Goal: Task Accomplishment & Management: Use online tool/utility

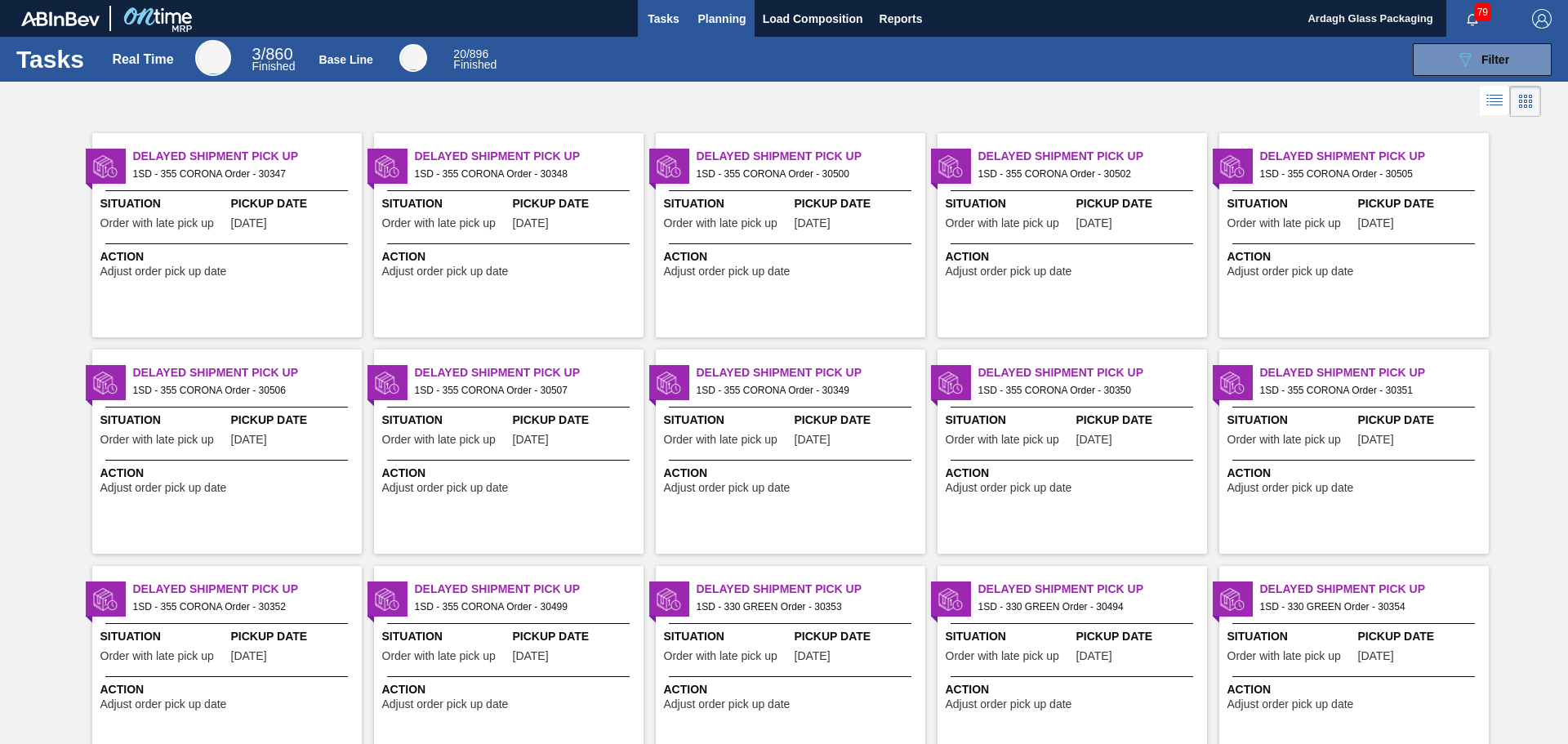
click at [716, 19] on span "Planning" at bounding box center [723, 18] width 48 height 19
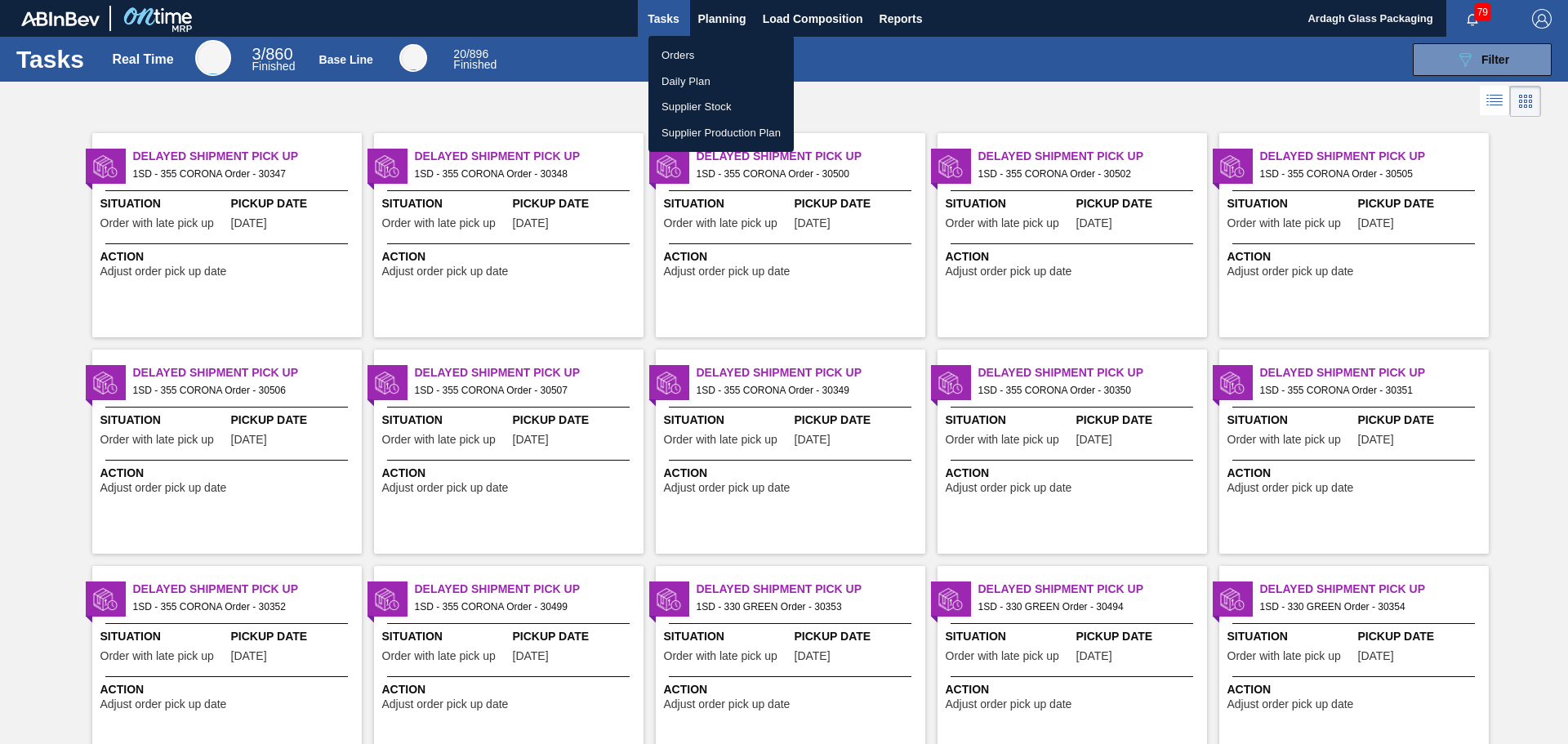
click at [706, 53] on li "Orders" at bounding box center [722, 55] width 146 height 26
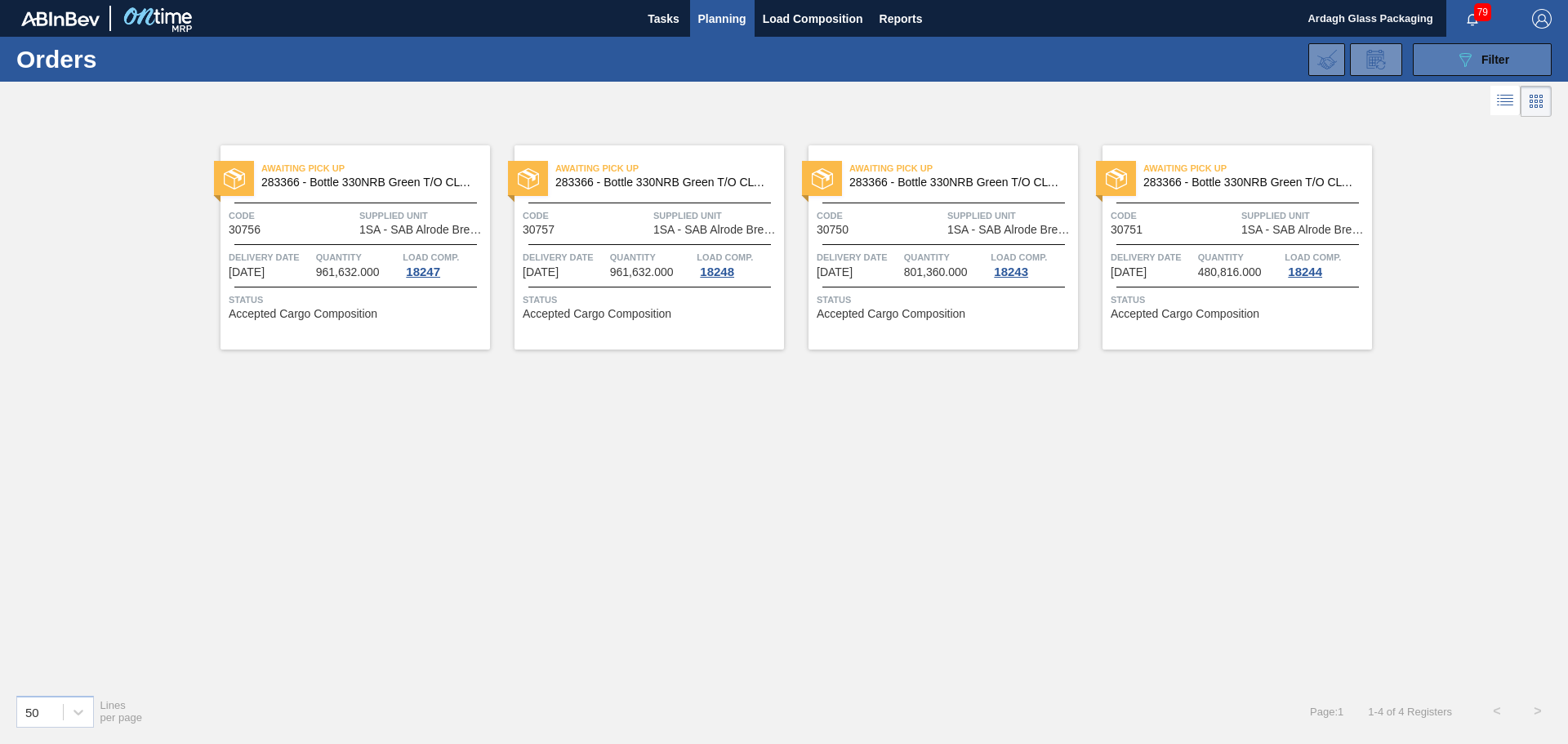
click at [1469, 57] on icon "089F7B8B-B2A5-4AFE-B5C0-19BA573D28AC" at bounding box center [1466, 59] width 19 height 19
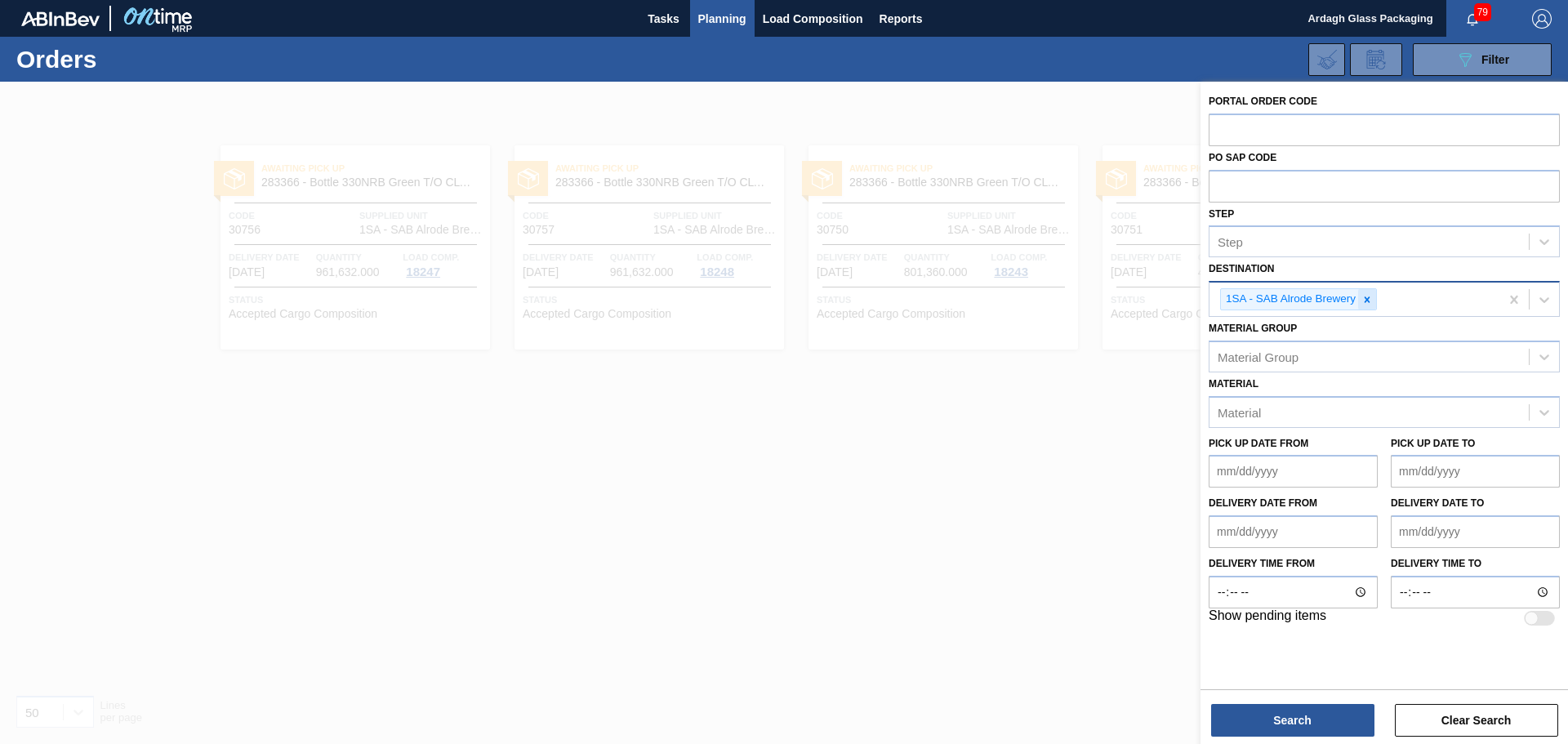
click at [1368, 302] on icon at bounding box center [1368, 300] width 11 height 11
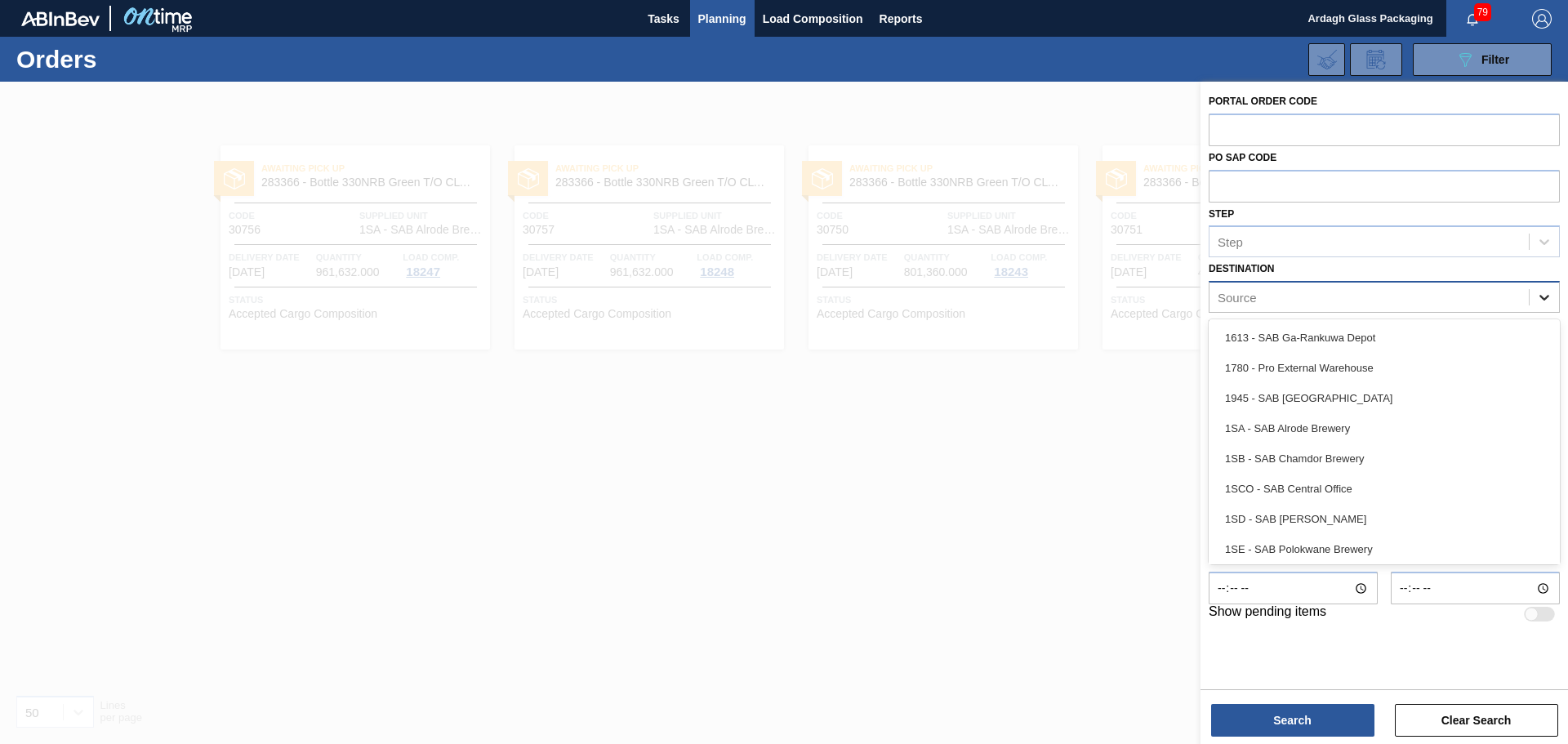
click at [1542, 296] on icon at bounding box center [1544, 297] width 16 height 16
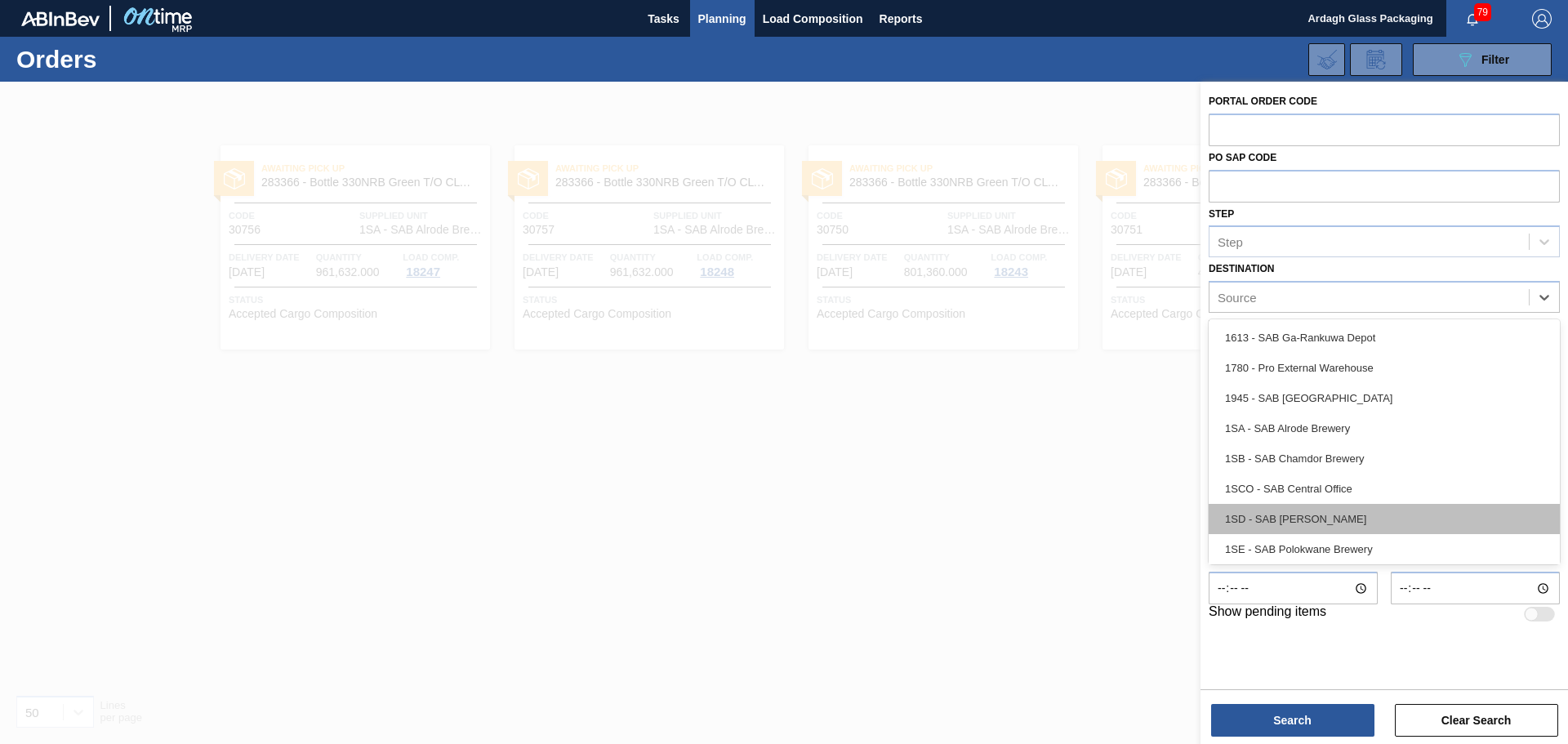
click at [1333, 519] on div "1SD - SAB [PERSON_NAME]" at bounding box center [1384, 520] width 351 height 31
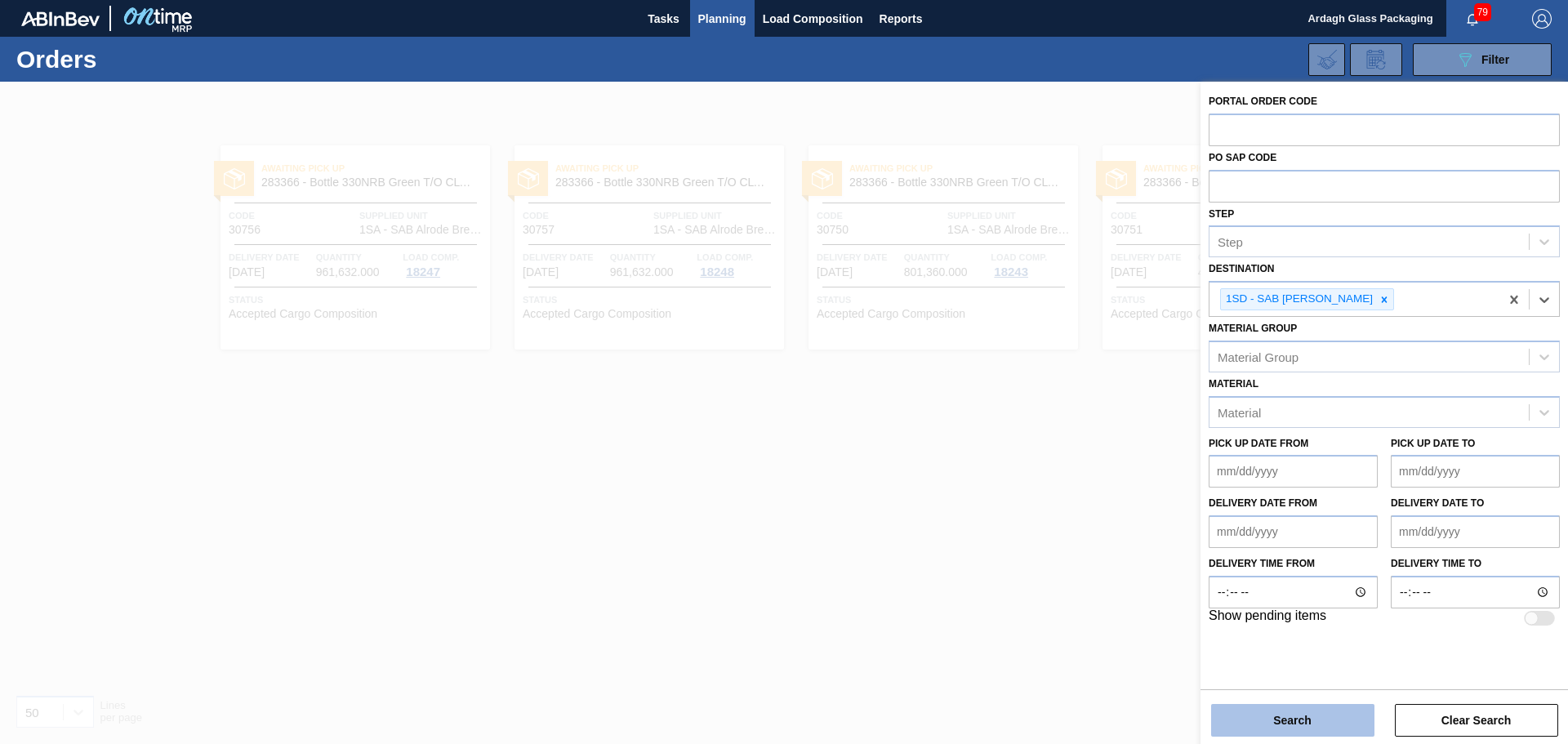
click at [1282, 720] on button "Search" at bounding box center [1293, 721] width 164 height 33
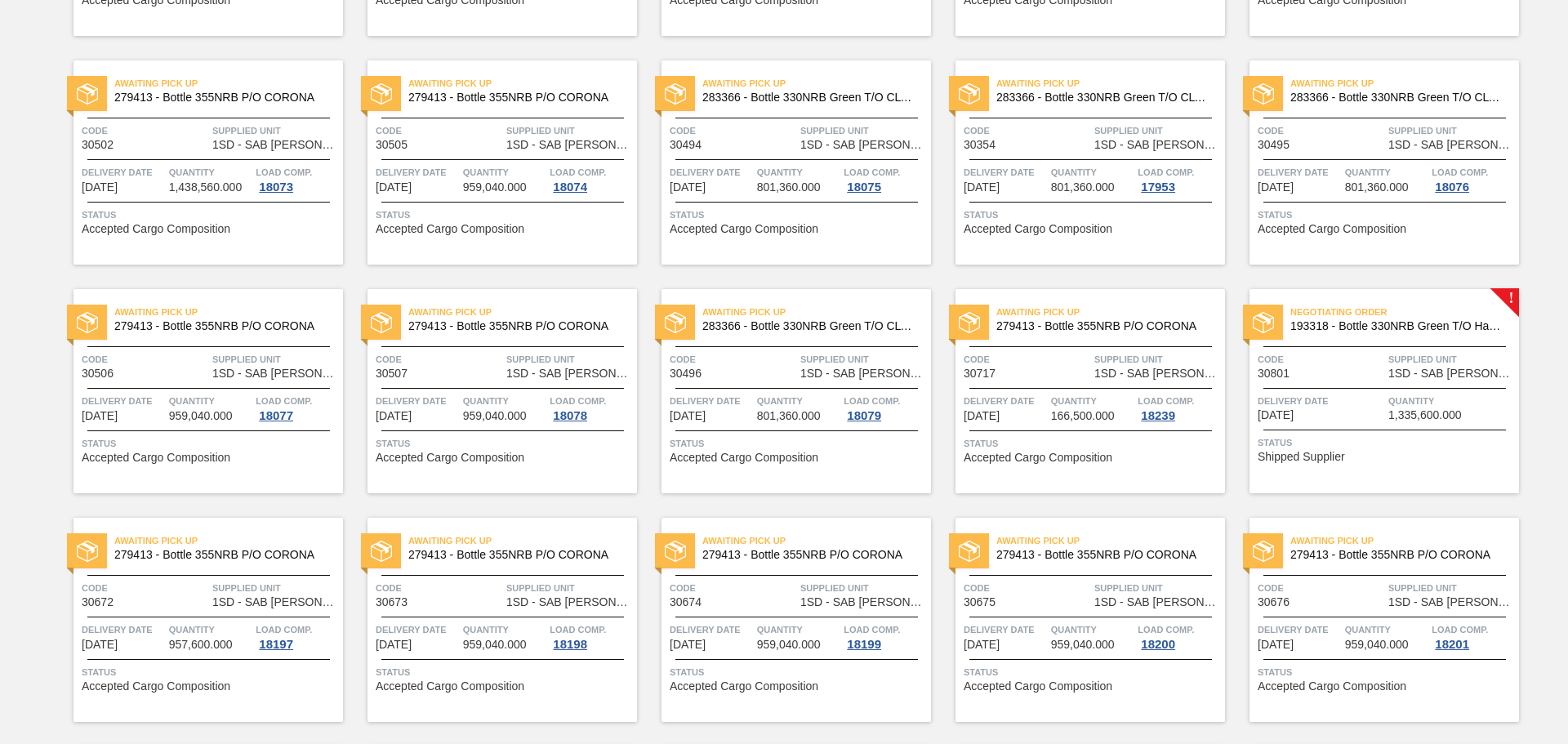
scroll to position [735, 0]
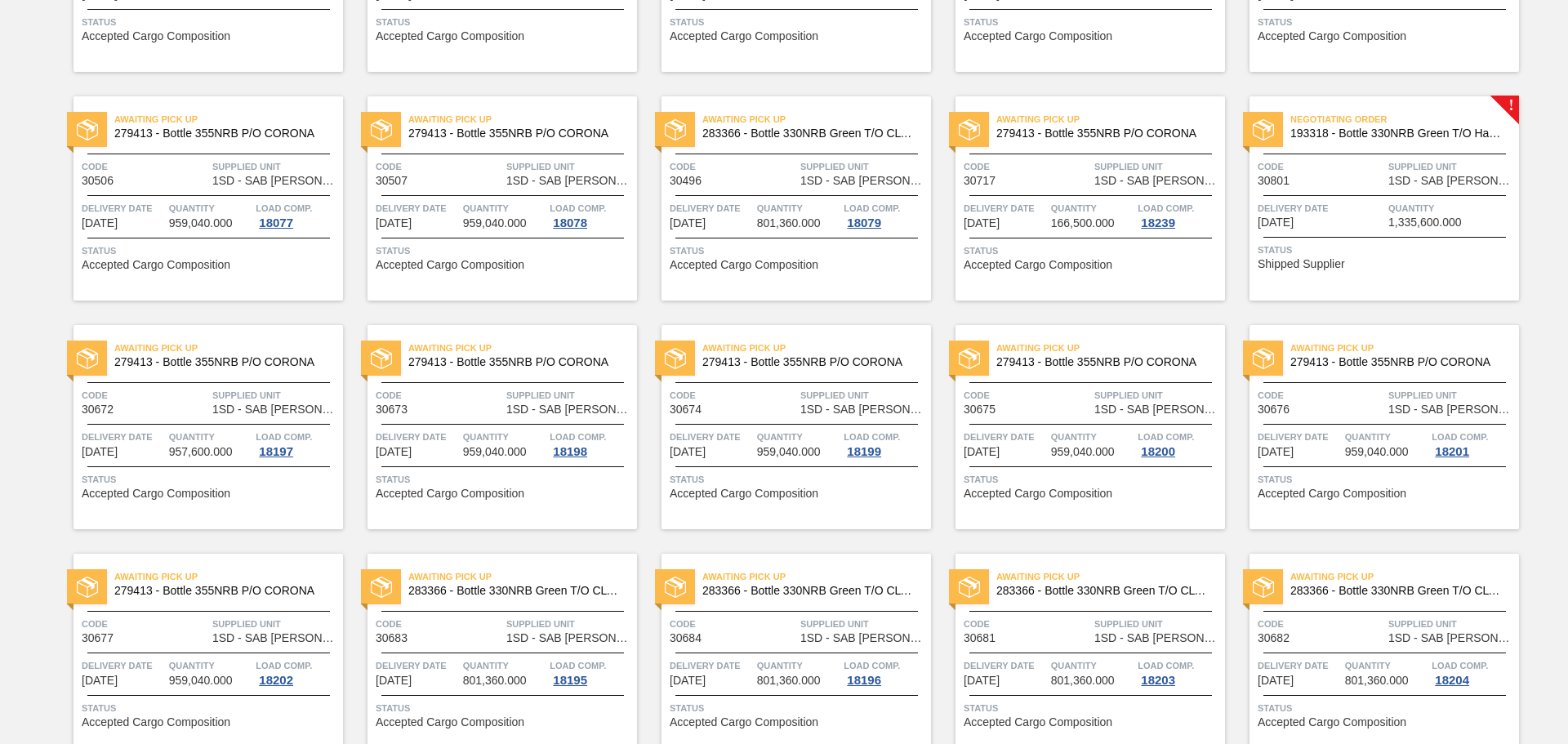
click at [1393, 141] on div "Negotiating Order 193318 - Bottle 330NRB Green T/O Handi Fly Fish" at bounding box center [1385, 126] width 270 height 36
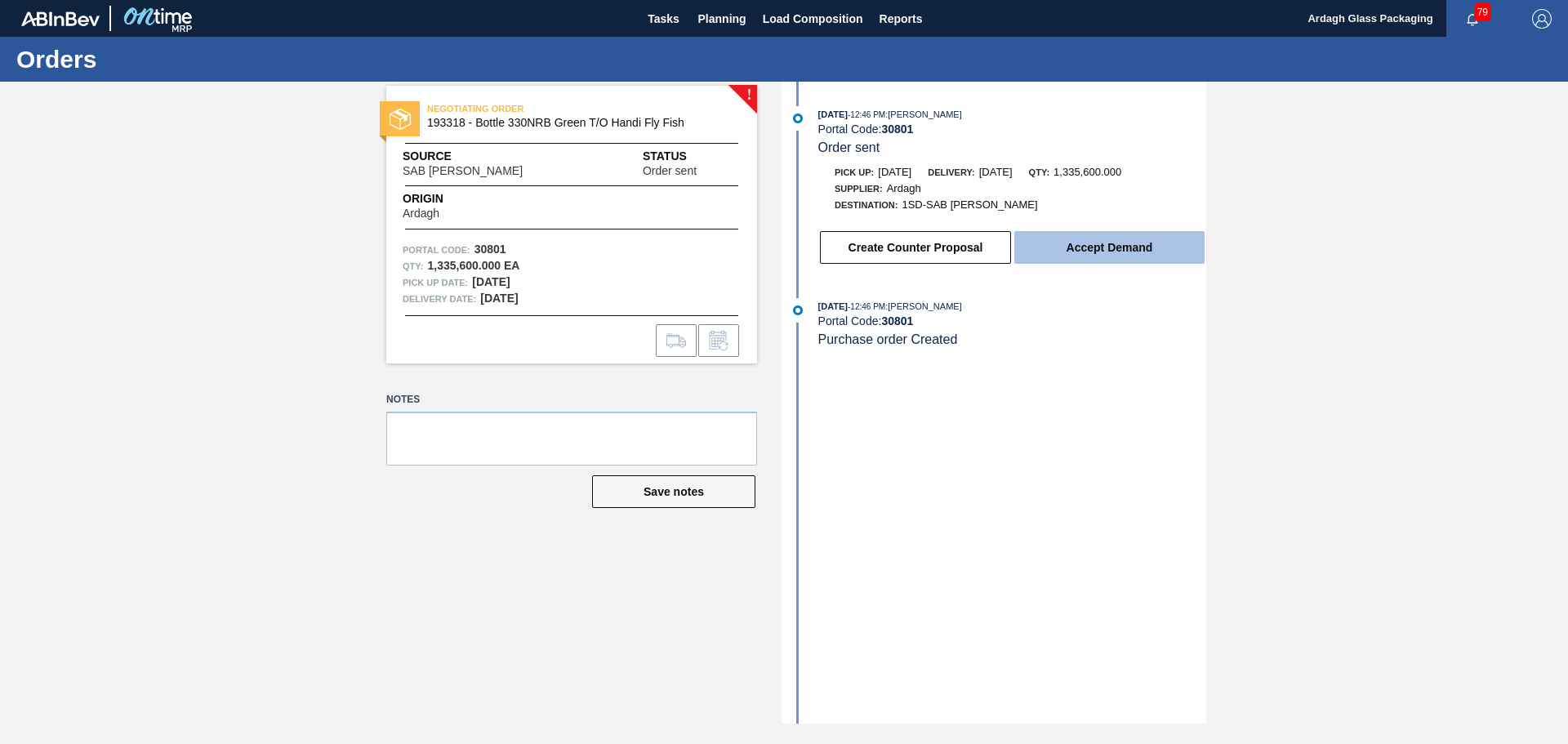
click at [1159, 247] on button "Accept Demand" at bounding box center [1109, 248] width 190 height 33
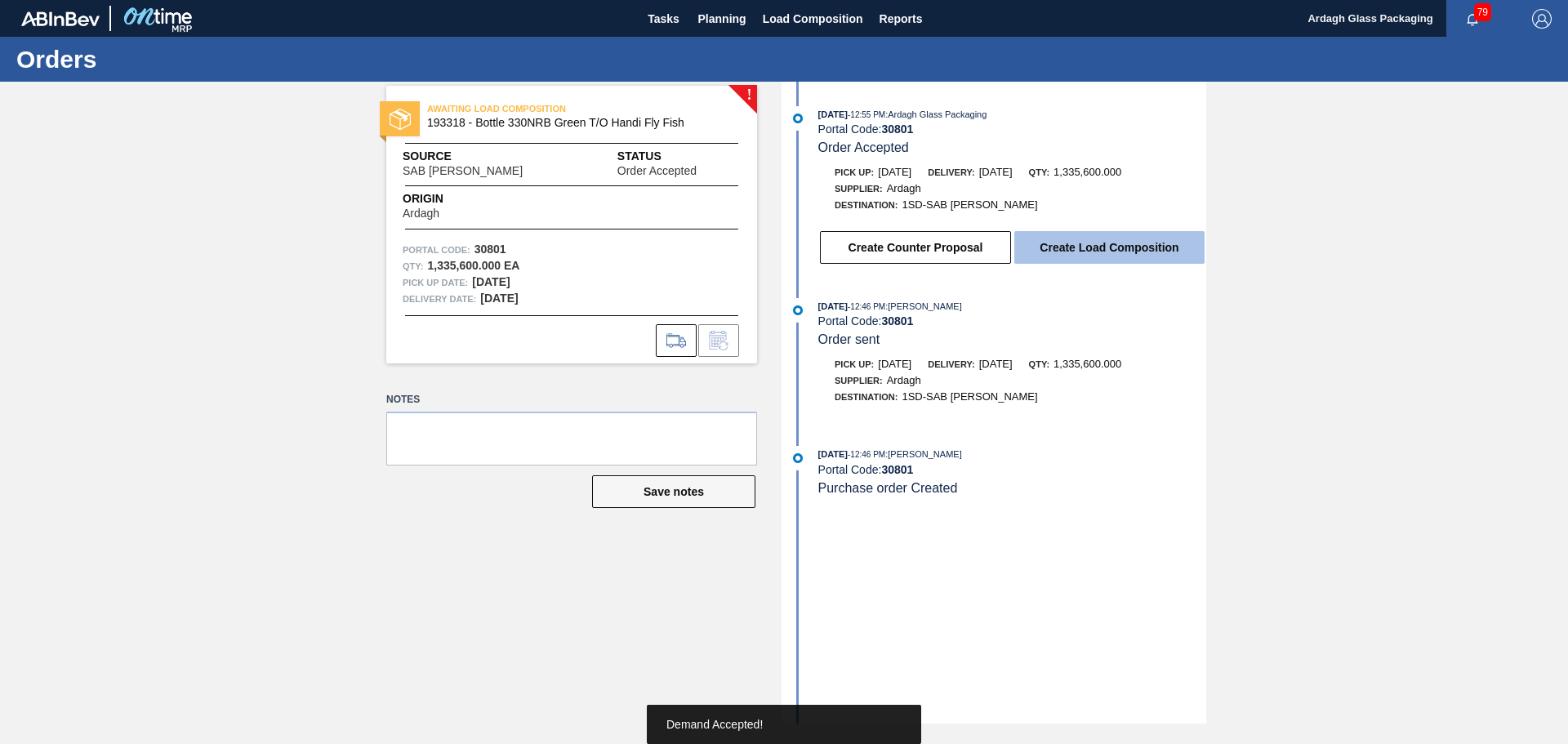
click at [1139, 248] on button "Create Load Composition" at bounding box center [1109, 248] width 190 height 33
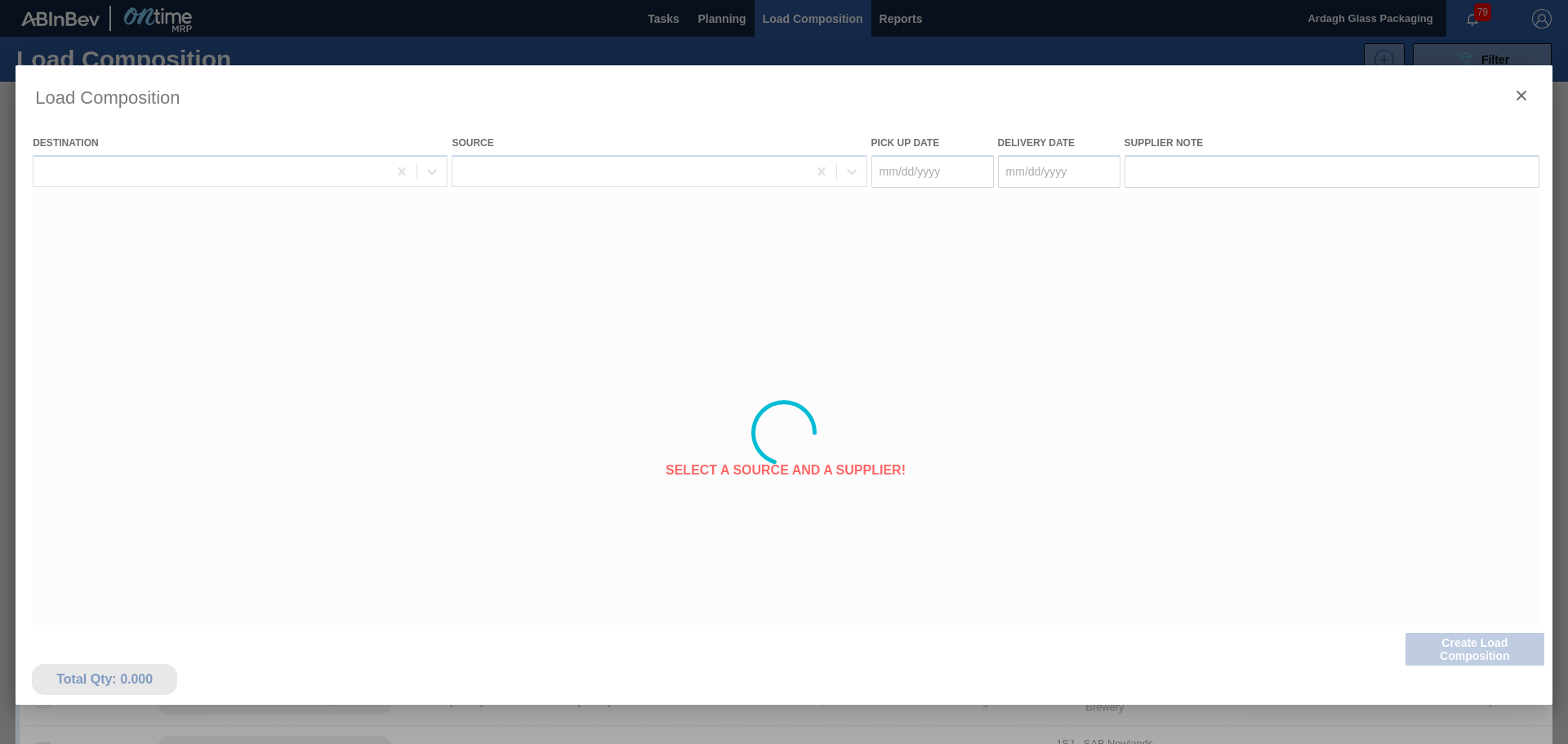
type Date "[DATE]"
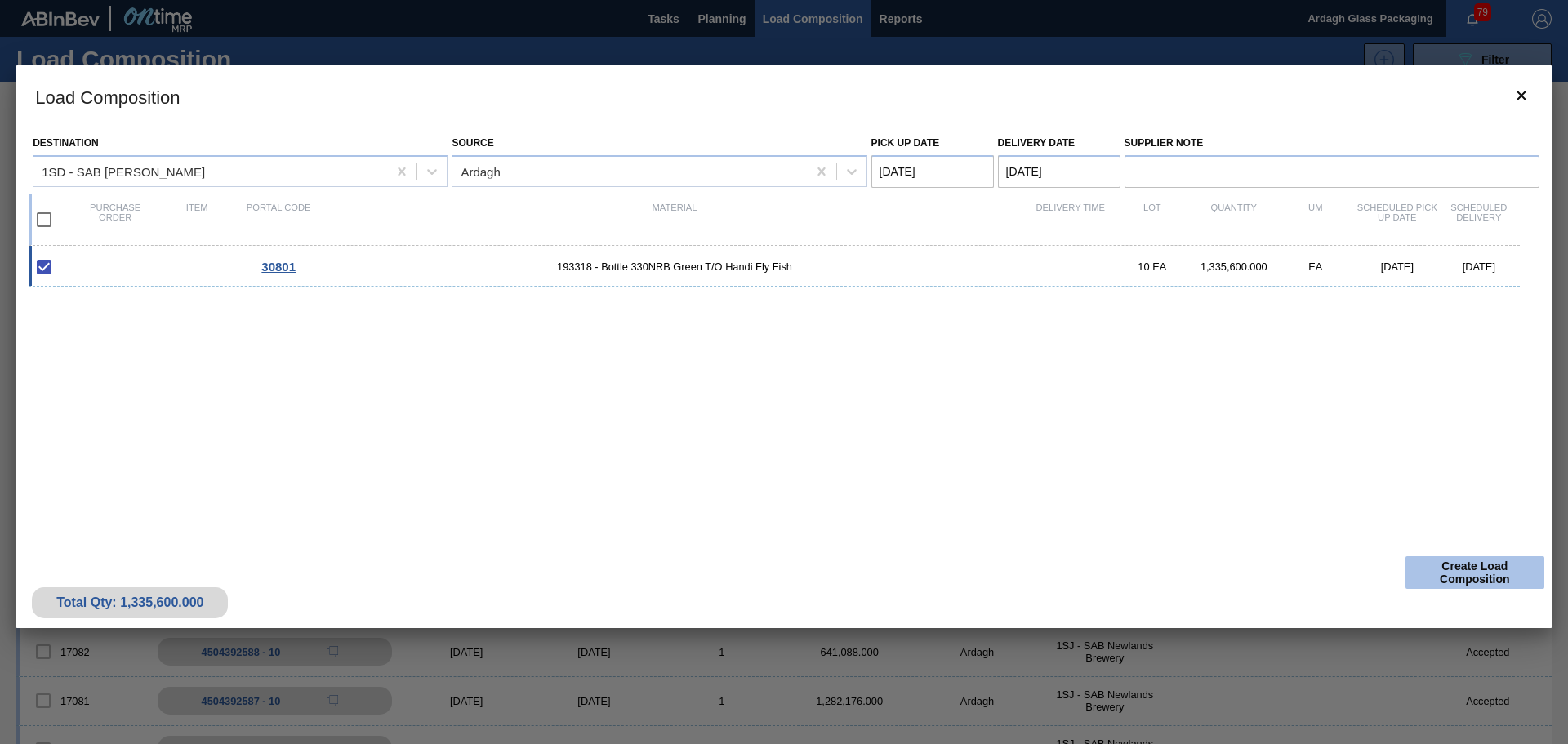
click at [1452, 568] on button "Create Load Composition" at bounding box center [1475, 573] width 139 height 33
